Goal: Task Accomplishment & Management: Complete application form

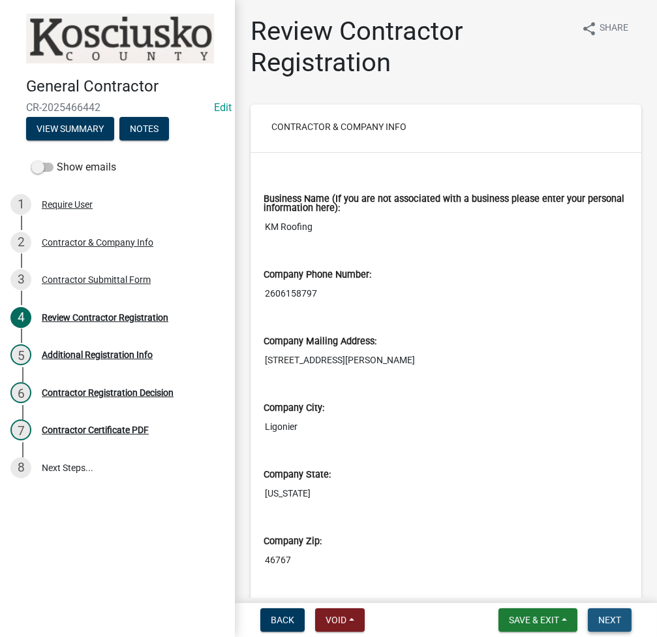
click at [610, 614] on span "Next" at bounding box center [610, 619] width 23 height 10
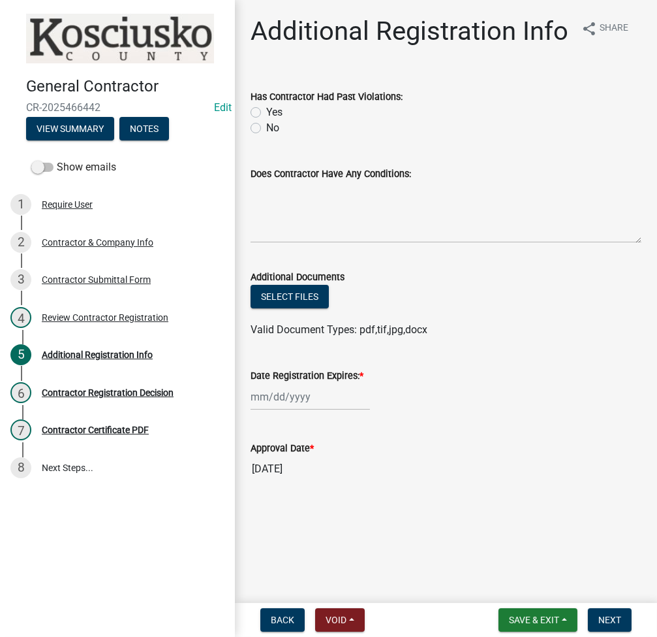
click at [266, 127] on label "No" at bounding box center [272, 128] width 13 height 16
click at [266, 127] on input "No" at bounding box center [270, 124] width 8 height 8
radio input "true"
click at [283, 401] on div at bounding box center [310, 396] width 119 height 27
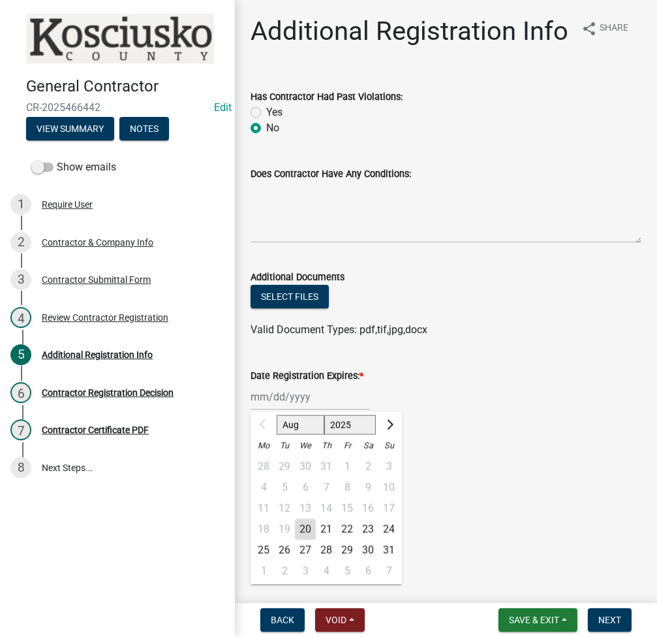
click at [336, 425] on select "2025 2026 2027 2028 2029 2030 2031 2032 2033 2034 2035 2036 2037 2038 2039 2040…" at bounding box center [350, 425] width 52 height 20
select select "2026"
click at [324, 415] on select "2025 2026 2027 2028 2029 2030 2031 2032 2033 2034 2035 2036 2037 2038 2039 2040…" at bounding box center [350, 425] width 52 height 20
click at [331, 524] on div "20" at bounding box center [326, 528] width 21 height 21
type input "08/20/2026"
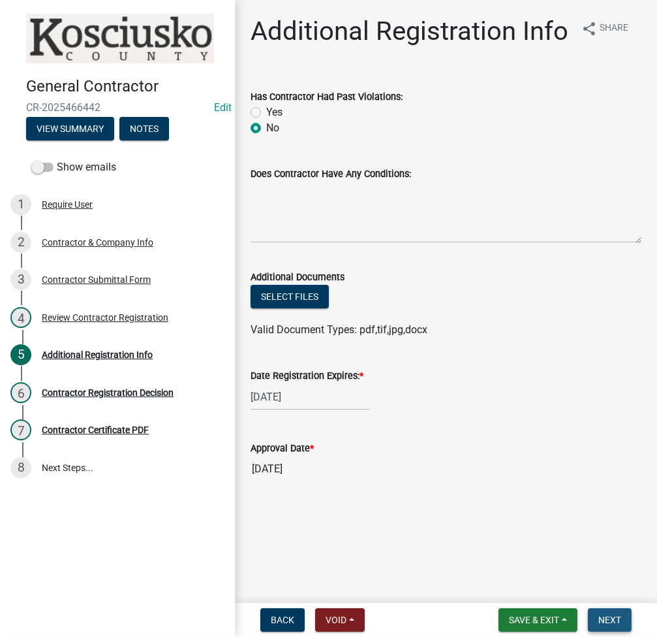
click at [620, 622] on span "Next" at bounding box center [610, 619] width 23 height 10
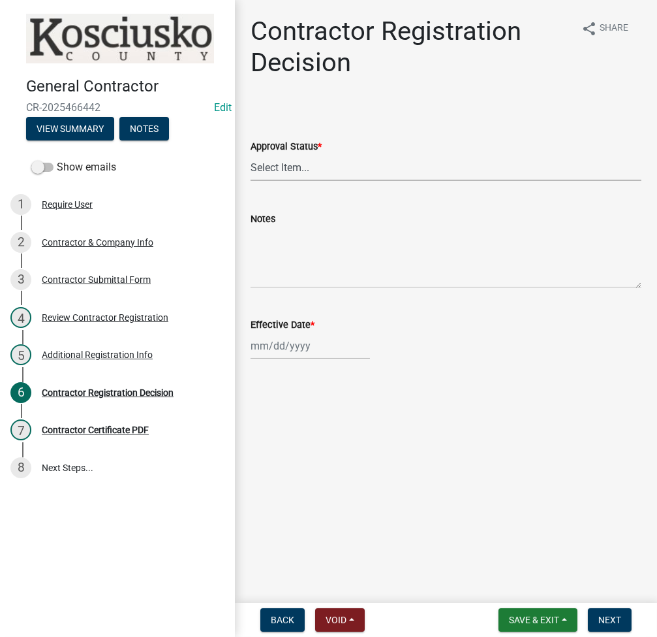
click at [325, 176] on select "Select Item... Approved Denied" at bounding box center [446, 167] width 391 height 27
click at [251, 154] on select "Select Item... Approved Denied" at bounding box center [446, 167] width 391 height 27
select select "8e4351d7-4ebf-4714-a7c9-c8187f00e083"
click at [273, 343] on div at bounding box center [310, 345] width 119 height 27
select select "8"
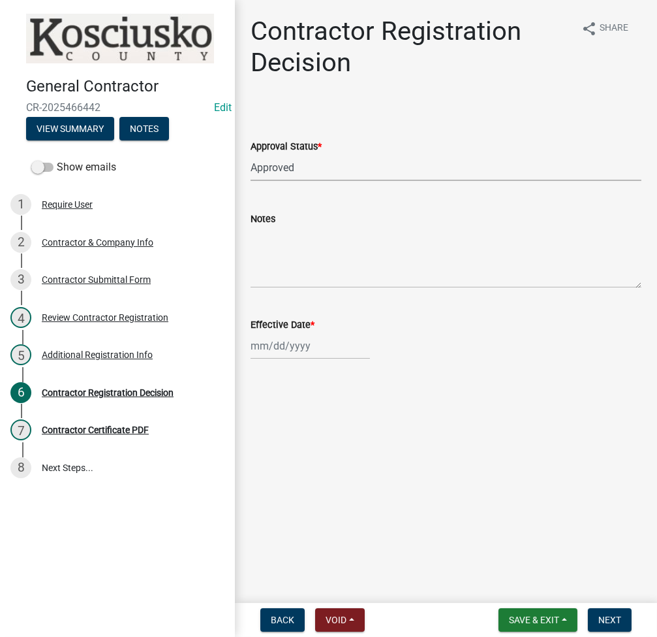
select select "2025"
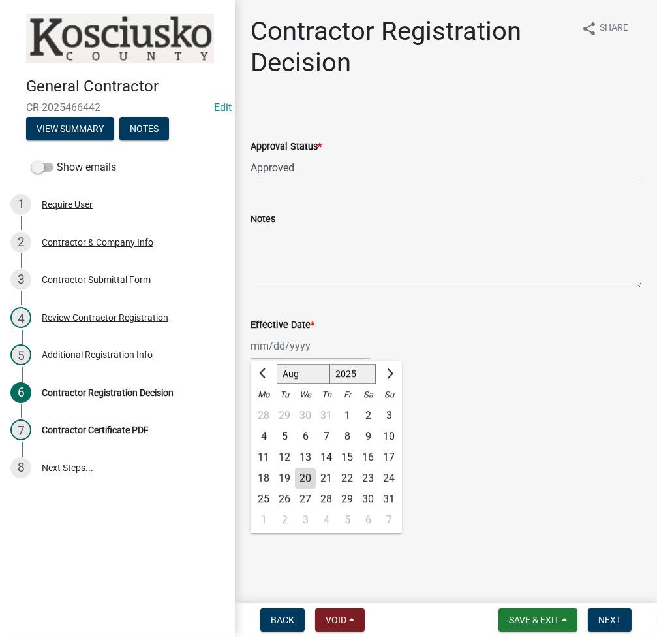
click at [304, 468] on div "20" at bounding box center [305, 477] width 21 height 21
type input "[DATE]"
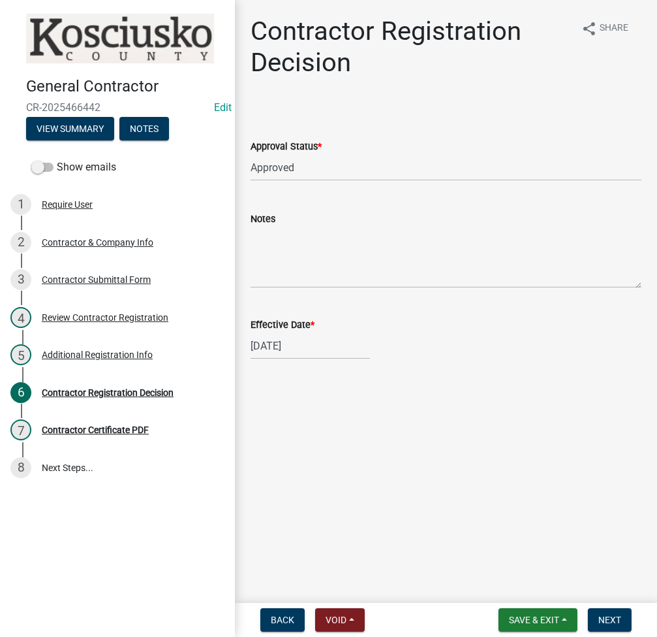
click at [610, 635] on nav "Back Void Withdraw Lock Expire Void Save & Exit Save Save & Exit Next" at bounding box center [446, 620] width 422 height 34
click at [609, 620] on span "Next" at bounding box center [610, 619] width 23 height 10
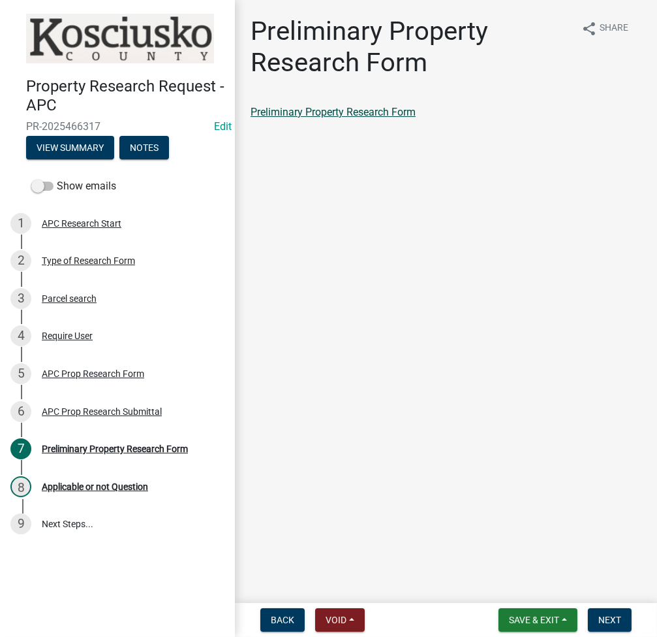
click at [317, 108] on link "Preliminary Property Research Form" at bounding box center [333, 112] width 165 height 12
click at [606, 620] on span "Next" at bounding box center [610, 619] width 23 height 10
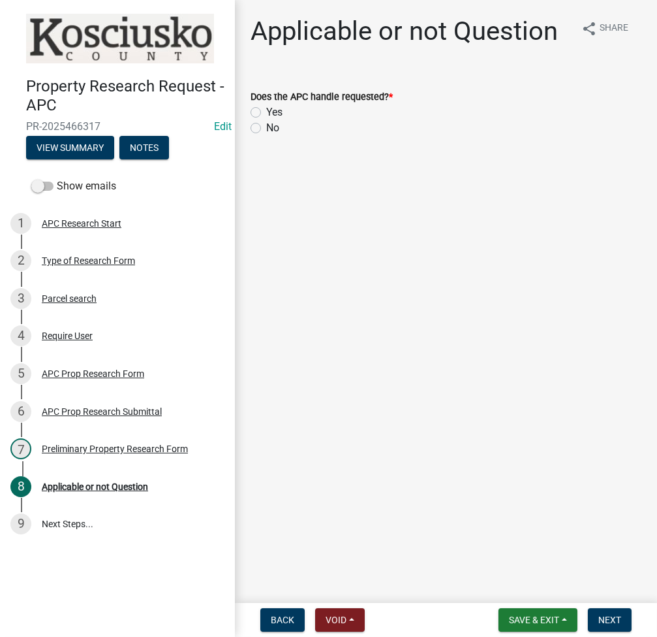
click at [266, 113] on label "Yes" at bounding box center [274, 112] width 16 height 16
click at [266, 113] on input "Yes" at bounding box center [270, 108] width 8 height 8
radio input "true"
click at [608, 621] on span "Next" at bounding box center [610, 619] width 23 height 10
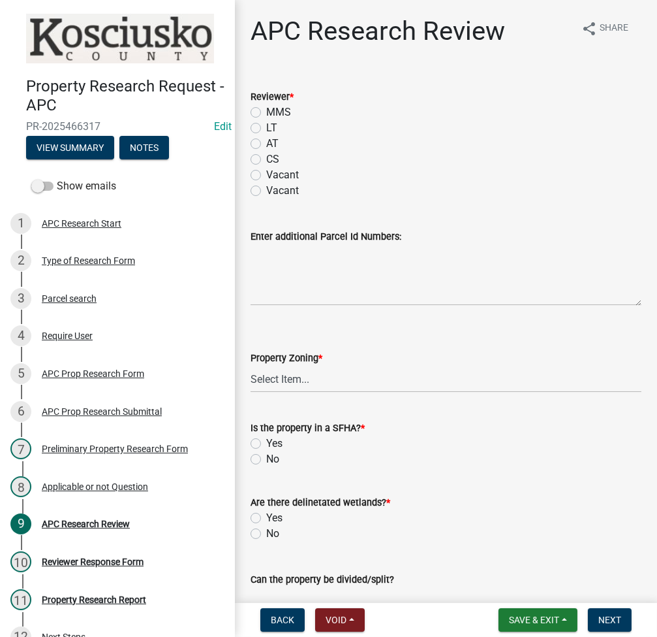
click at [266, 126] on label "LT" at bounding box center [271, 128] width 11 height 16
click at [266, 126] on input "LT" at bounding box center [270, 124] width 8 height 8
radio input "true"
click at [287, 376] on select "Select Item... Agricultural Agricultural 2 Residential Commercial Industrial 1 …" at bounding box center [446, 379] width 391 height 27
click at [251, 366] on select "Select Item... Agricultural Agricultural 2 Residential Commercial Industrial 1 …" at bounding box center [446, 379] width 391 height 27
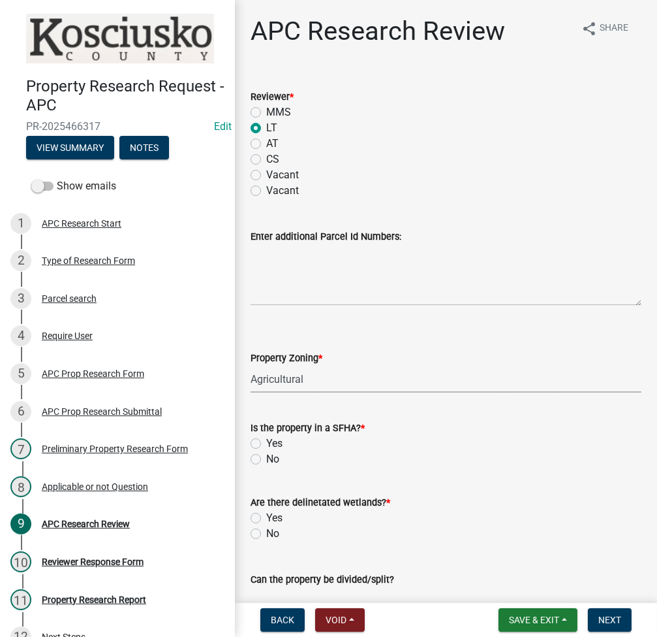
select select "fa378ffa-5b76-4540-9014-3a35c1b5764a"
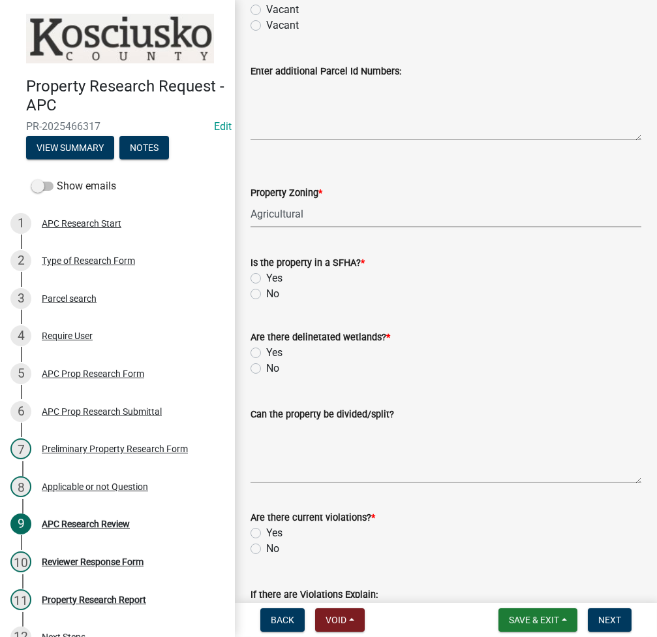
scroll to position [174, 0]
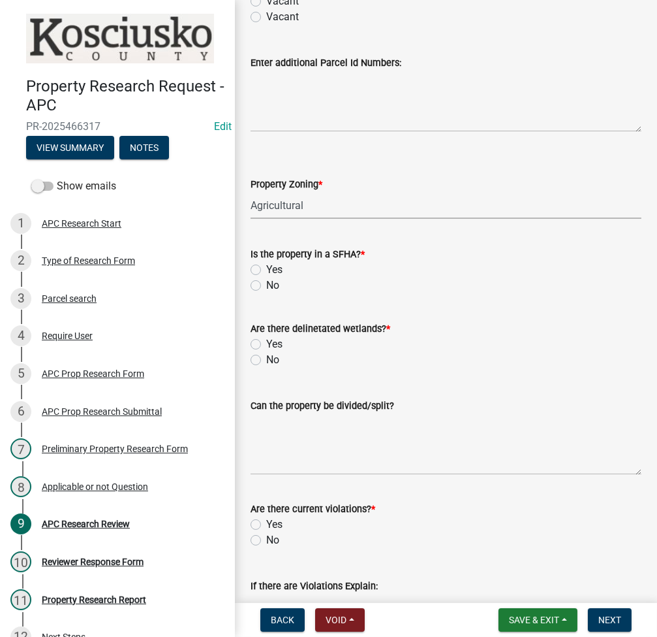
click at [266, 266] on label "Yes" at bounding box center [274, 270] width 16 height 16
click at [266, 266] on input "Yes" at bounding box center [270, 266] width 8 height 8
radio input "true"
click at [266, 356] on label "No" at bounding box center [272, 360] width 13 height 16
click at [266, 356] on input "No" at bounding box center [270, 356] width 8 height 8
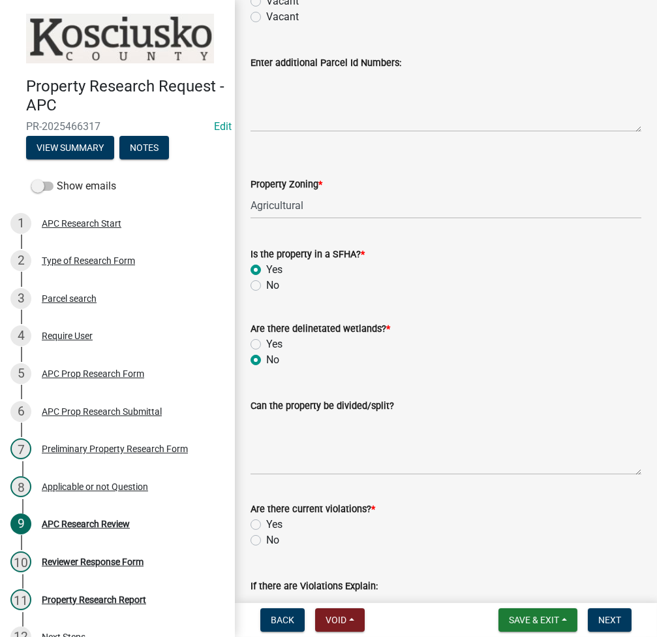
radio input "true"
click at [292, 454] on textarea "Can the property be divided/split?" at bounding box center [446, 443] width 391 height 61
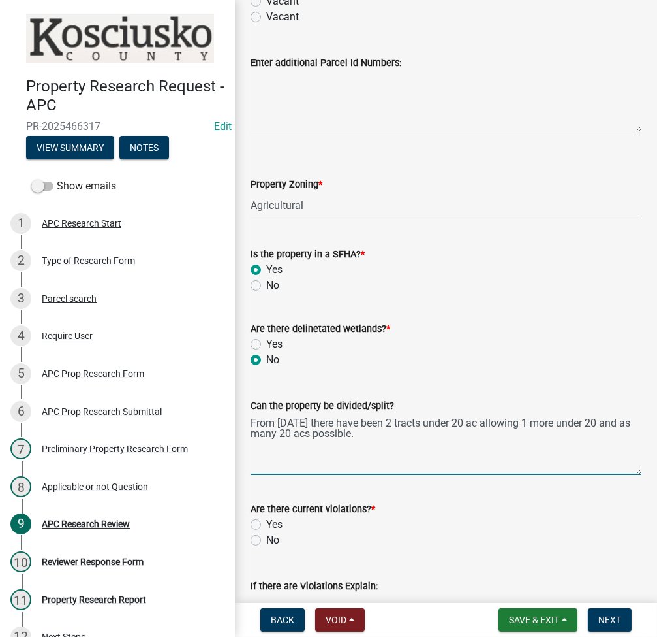
type textarea "From [DATE] there have been 2 tracts under 20 ac allowing 1 more under 20 and a…"
click at [266, 535] on label "No" at bounding box center [272, 540] width 13 height 16
click at [266, 535] on input "No" at bounding box center [270, 536] width 8 height 8
radio input "true"
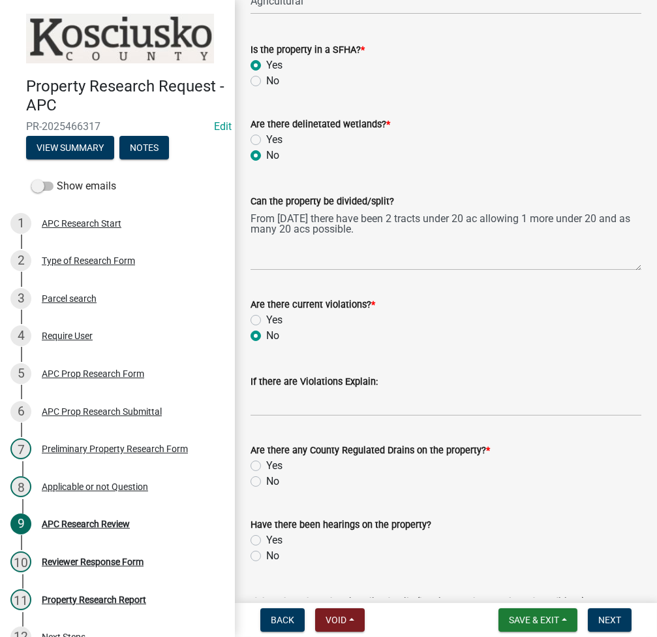
scroll to position [522, 0]
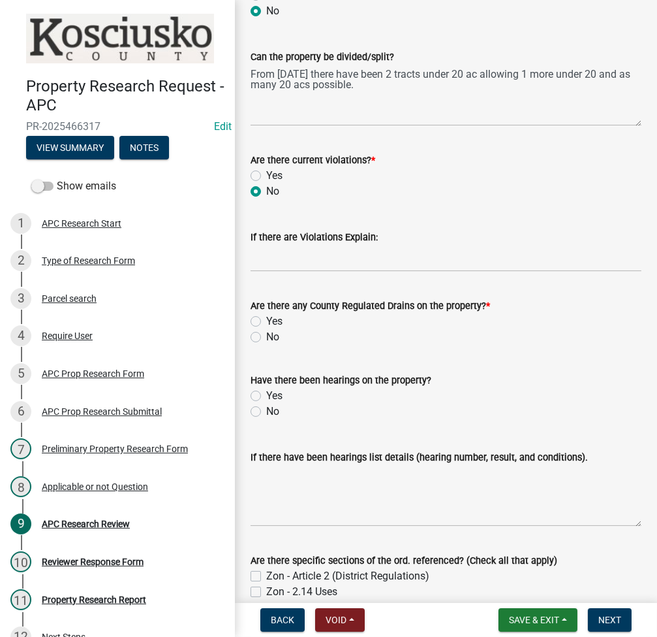
click at [266, 321] on label "Yes" at bounding box center [274, 321] width 16 height 16
click at [266, 321] on input "Yes" at bounding box center [270, 317] width 8 height 8
radio input "true"
click at [266, 411] on label "No" at bounding box center [272, 411] width 13 height 16
click at [266, 411] on input "No" at bounding box center [270, 407] width 8 height 8
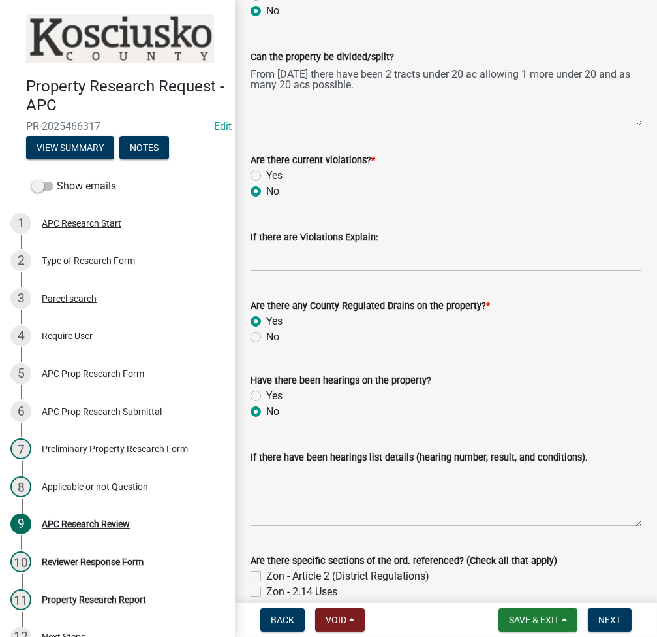
radio input "true"
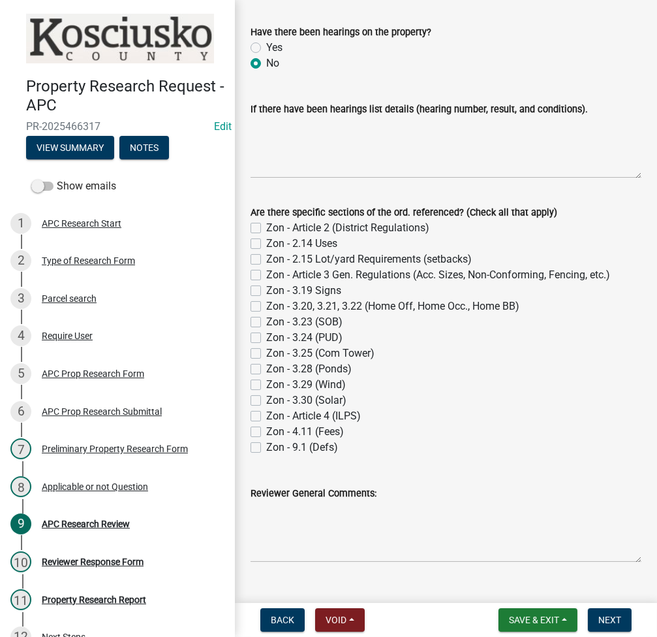
scroll to position [895, 0]
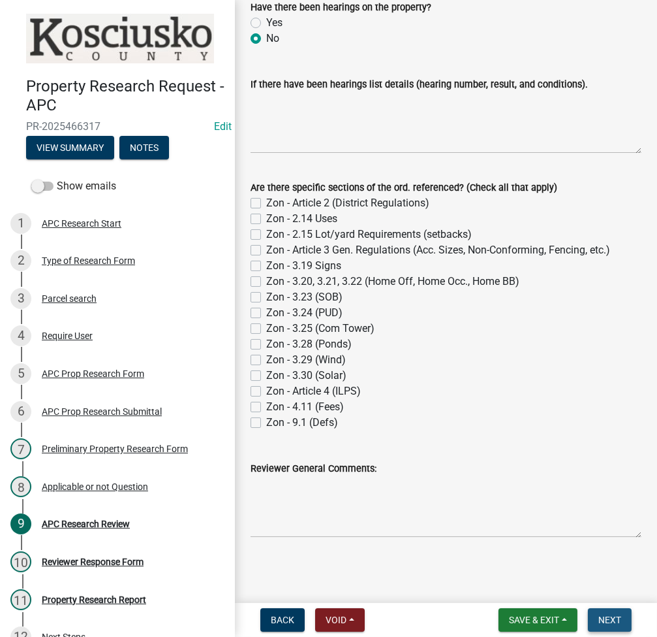
click at [610, 620] on span "Next" at bounding box center [610, 619] width 23 height 10
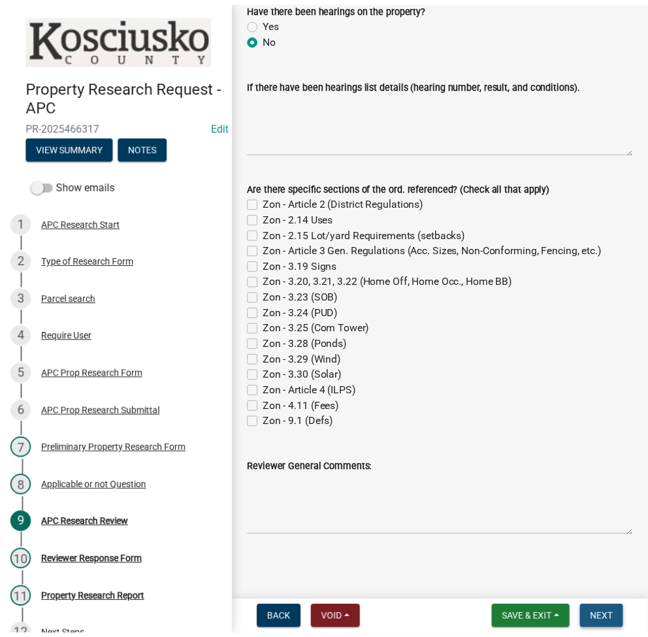
scroll to position [0, 0]
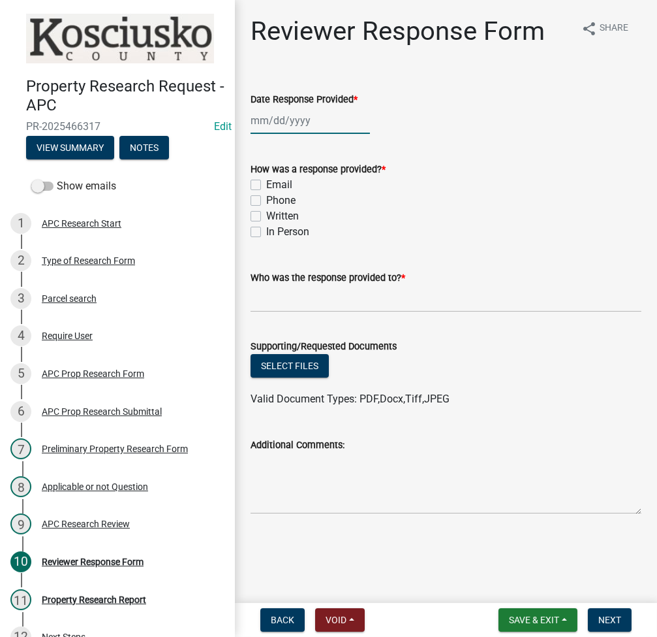
click at [279, 116] on div at bounding box center [310, 120] width 119 height 27
select select "8"
select select "2025"
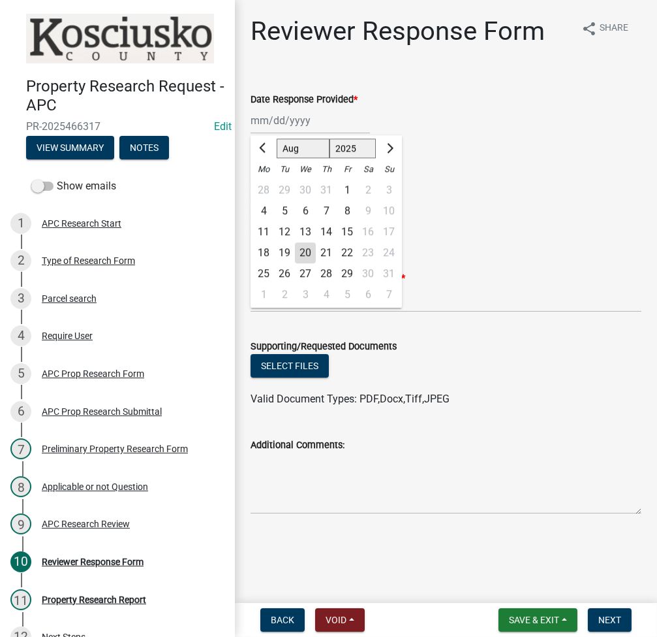
click at [311, 245] on div "20" at bounding box center [305, 252] width 21 height 21
type input "[DATE]"
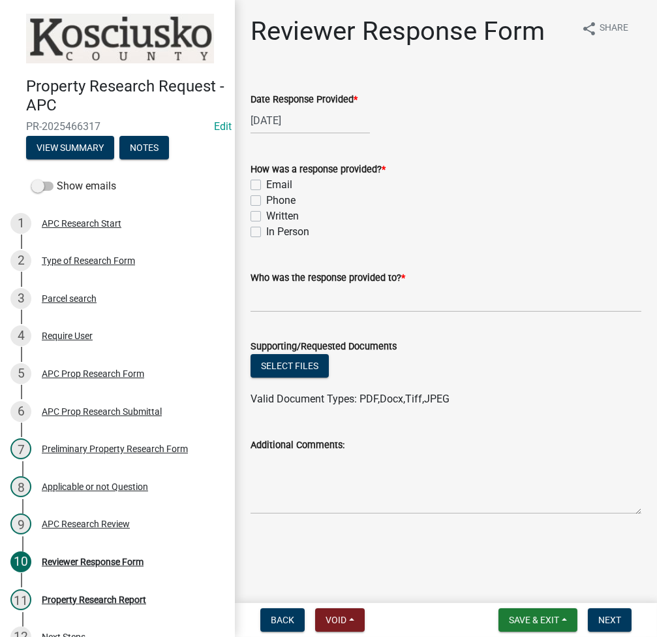
click at [259, 178] on div "Email" at bounding box center [446, 185] width 391 height 16
click at [266, 183] on label "Email" at bounding box center [279, 185] width 26 height 16
click at [266, 183] on input "Email" at bounding box center [270, 181] width 8 height 8
checkbox input "true"
checkbox input "false"
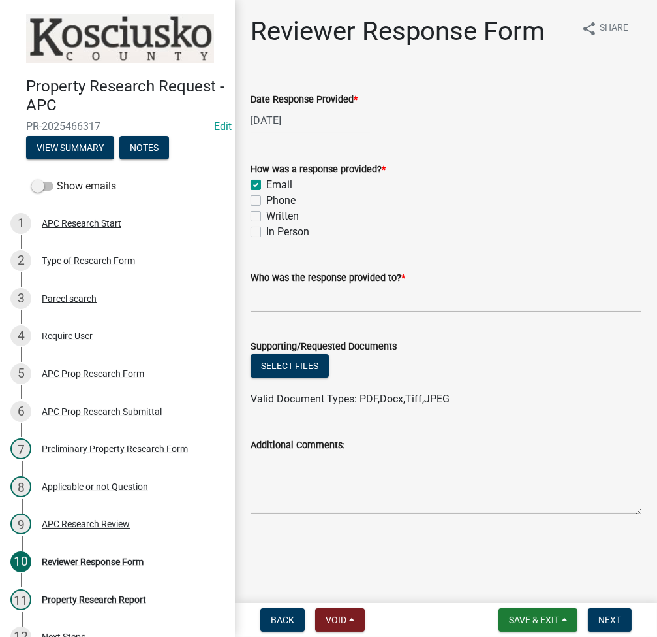
checkbox input "false"
click at [300, 298] on input "Who was the response provided to? *" at bounding box center [446, 298] width 391 height 27
type input "[PERSON_NAME]"
click at [289, 362] on button "Select files" at bounding box center [290, 366] width 78 height 24
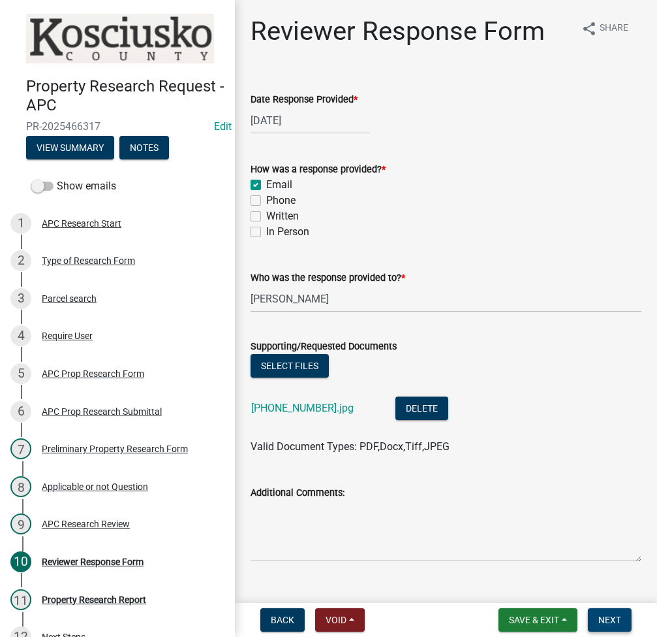
click at [618, 616] on span "Next" at bounding box center [610, 619] width 23 height 10
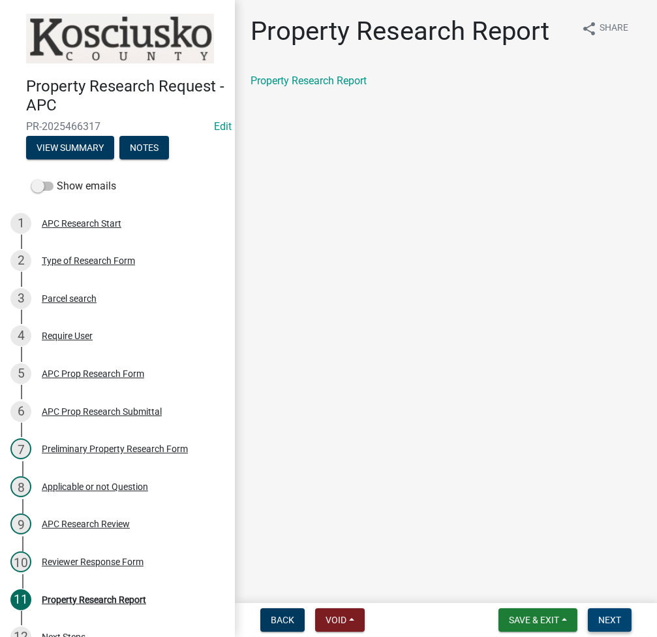
click at [608, 625] on button "Next" at bounding box center [610, 620] width 44 height 24
